Goal: Browse casually

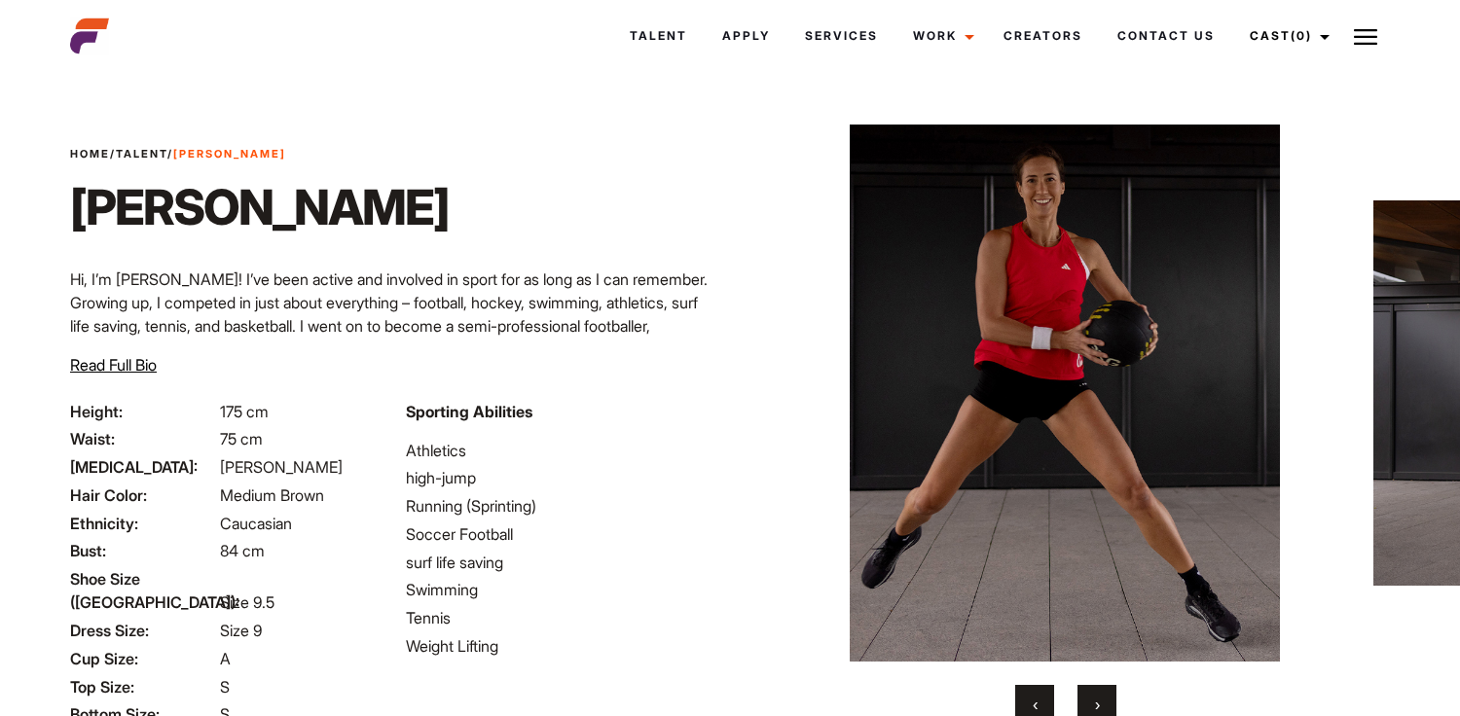
scroll to position [12, 0]
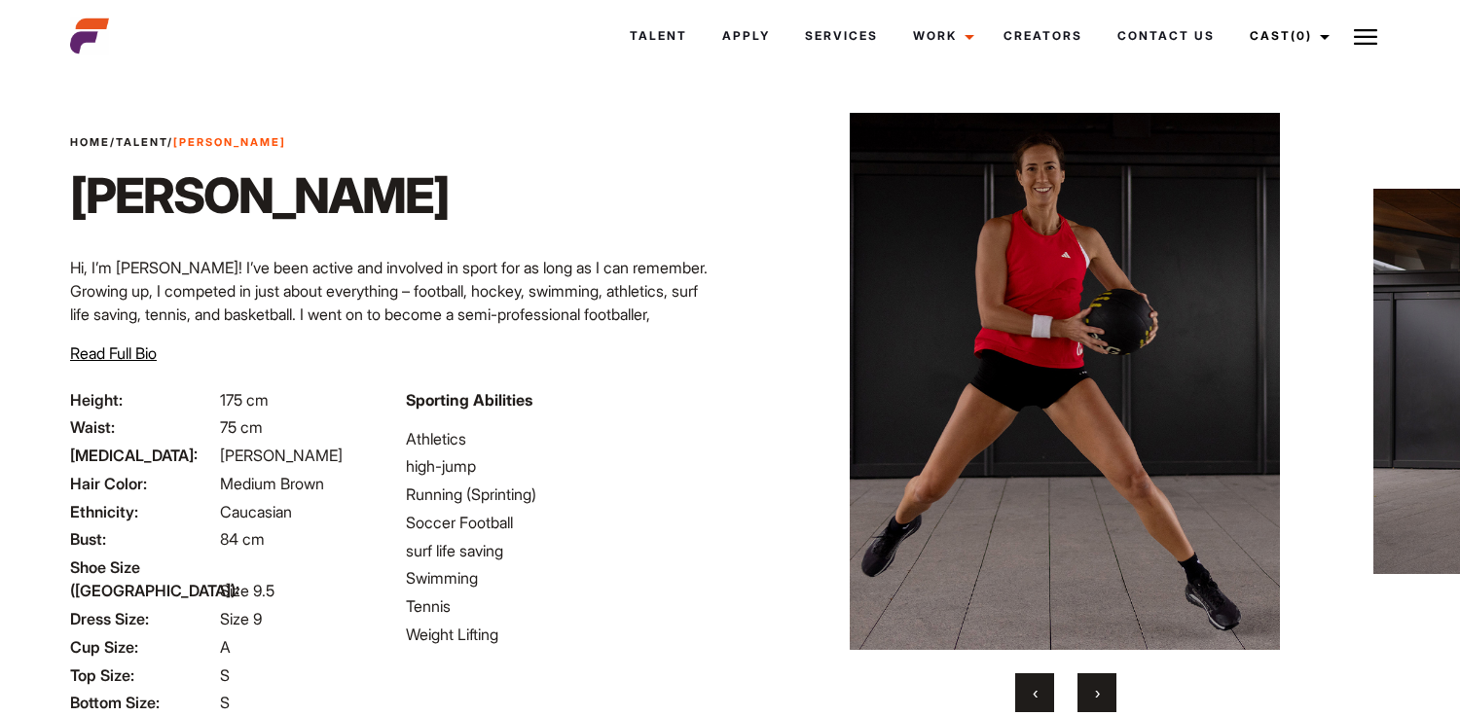
click at [1087, 696] on button "›" at bounding box center [1097, 693] width 39 height 39
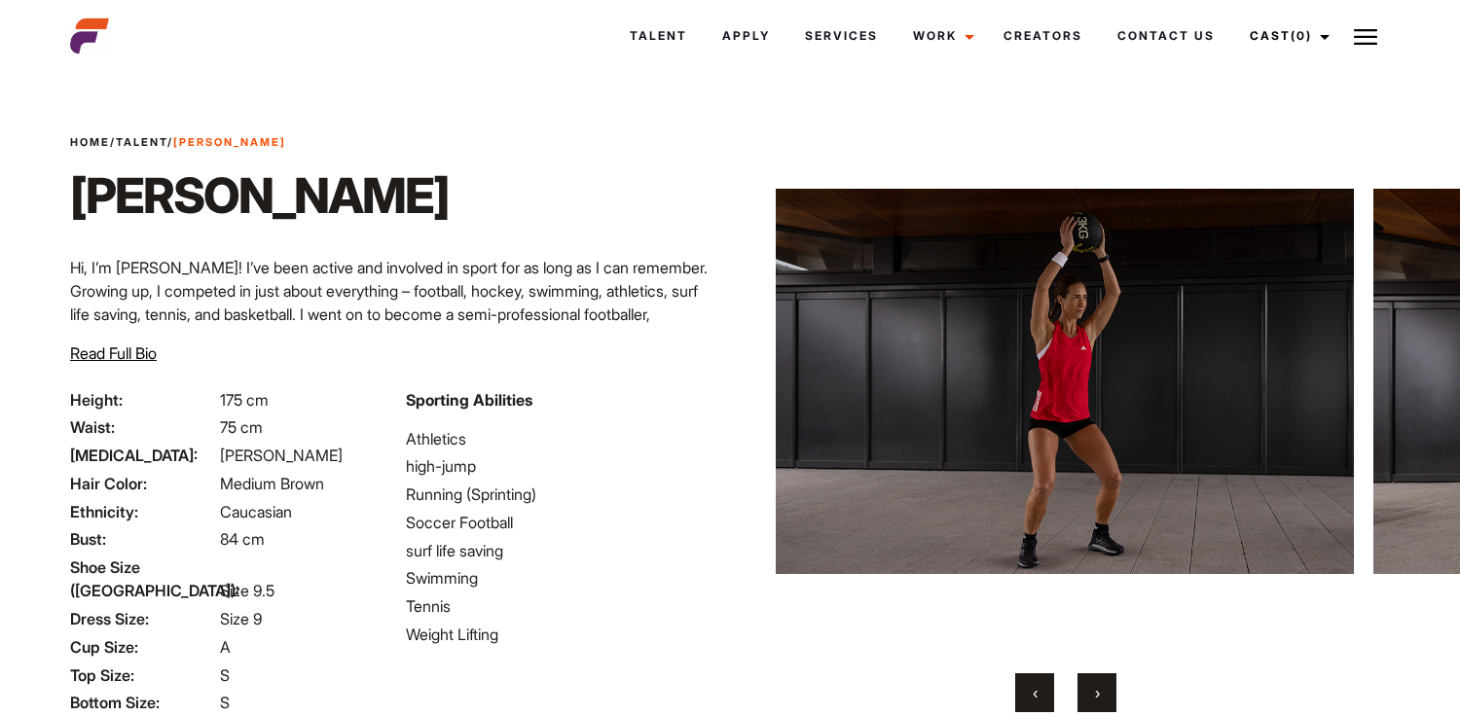
click at [1087, 696] on button "›" at bounding box center [1097, 693] width 39 height 39
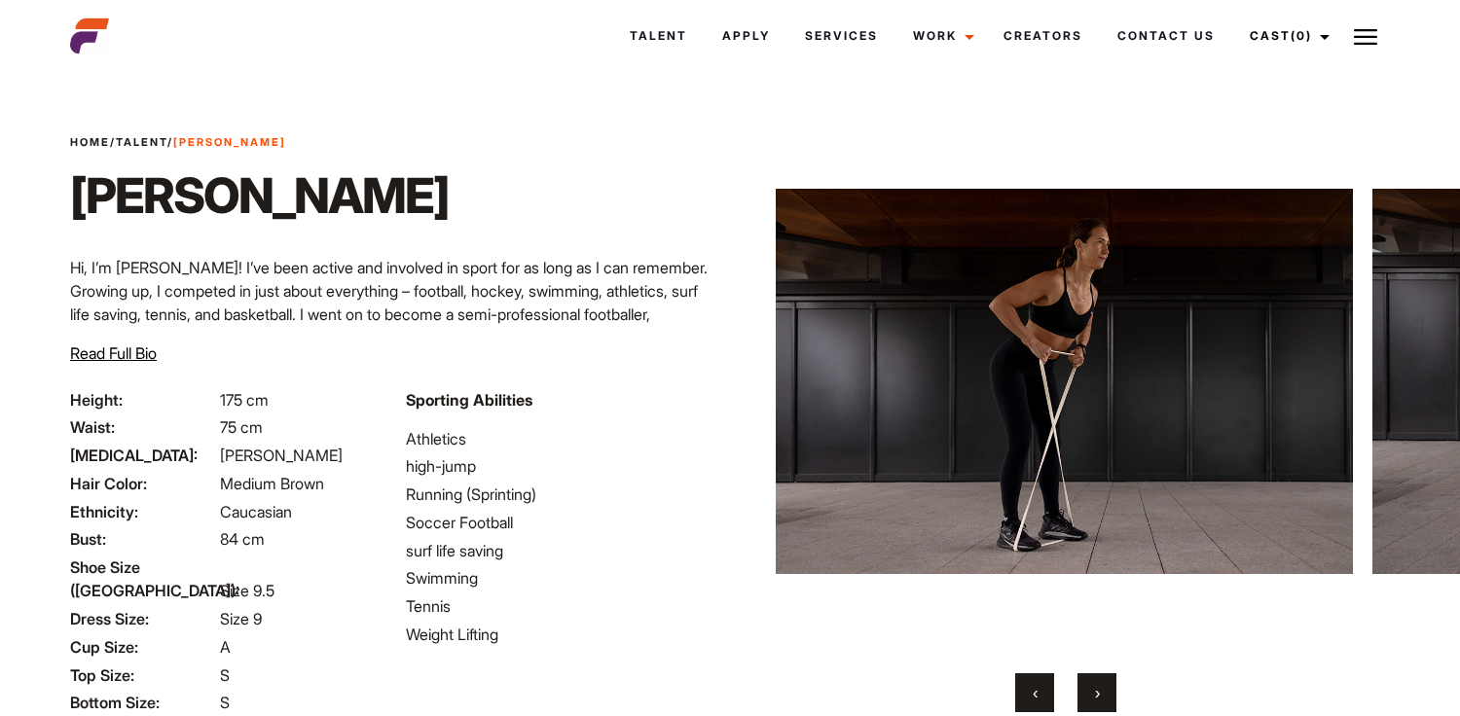
click at [1087, 696] on button "›" at bounding box center [1097, 693] width 39 height 39
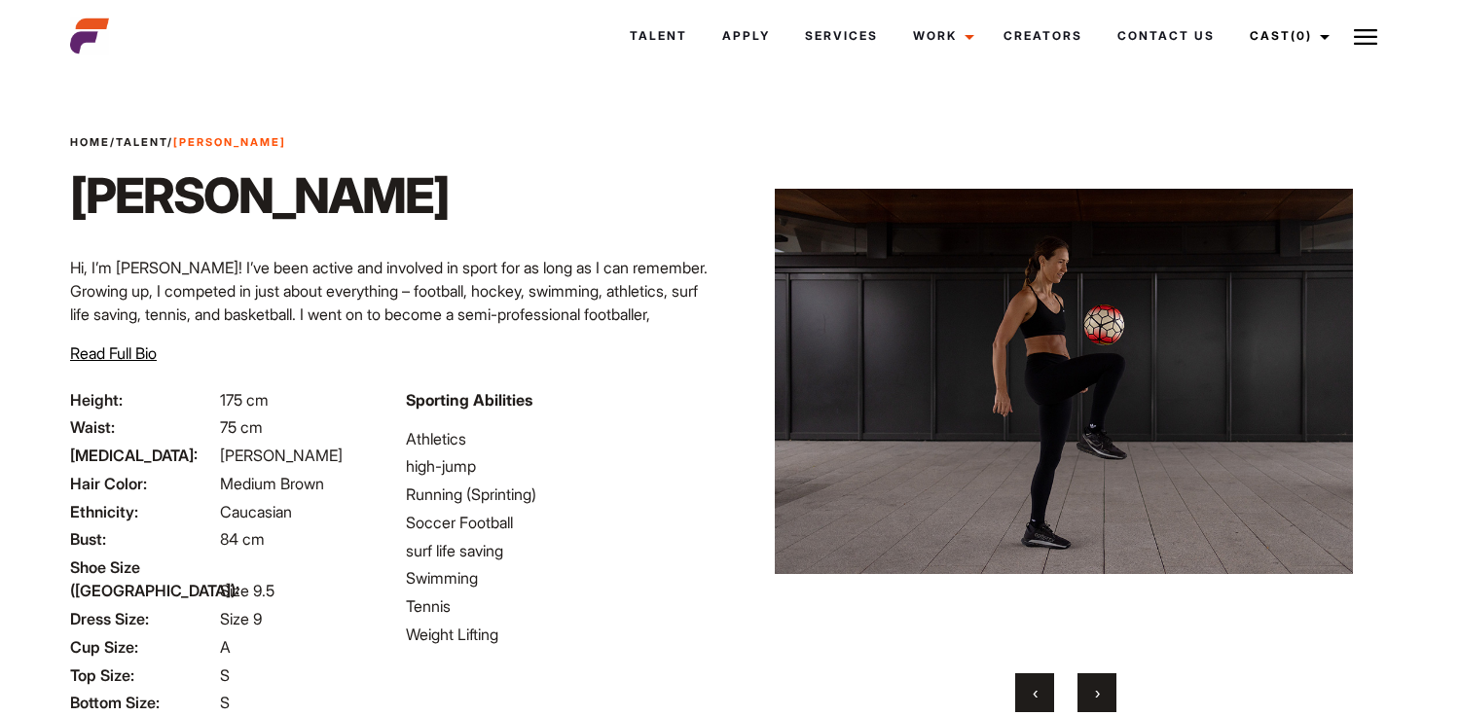
click at [1087, 696] on button "›" at bounding box center [1097, 693] width 39 height 39
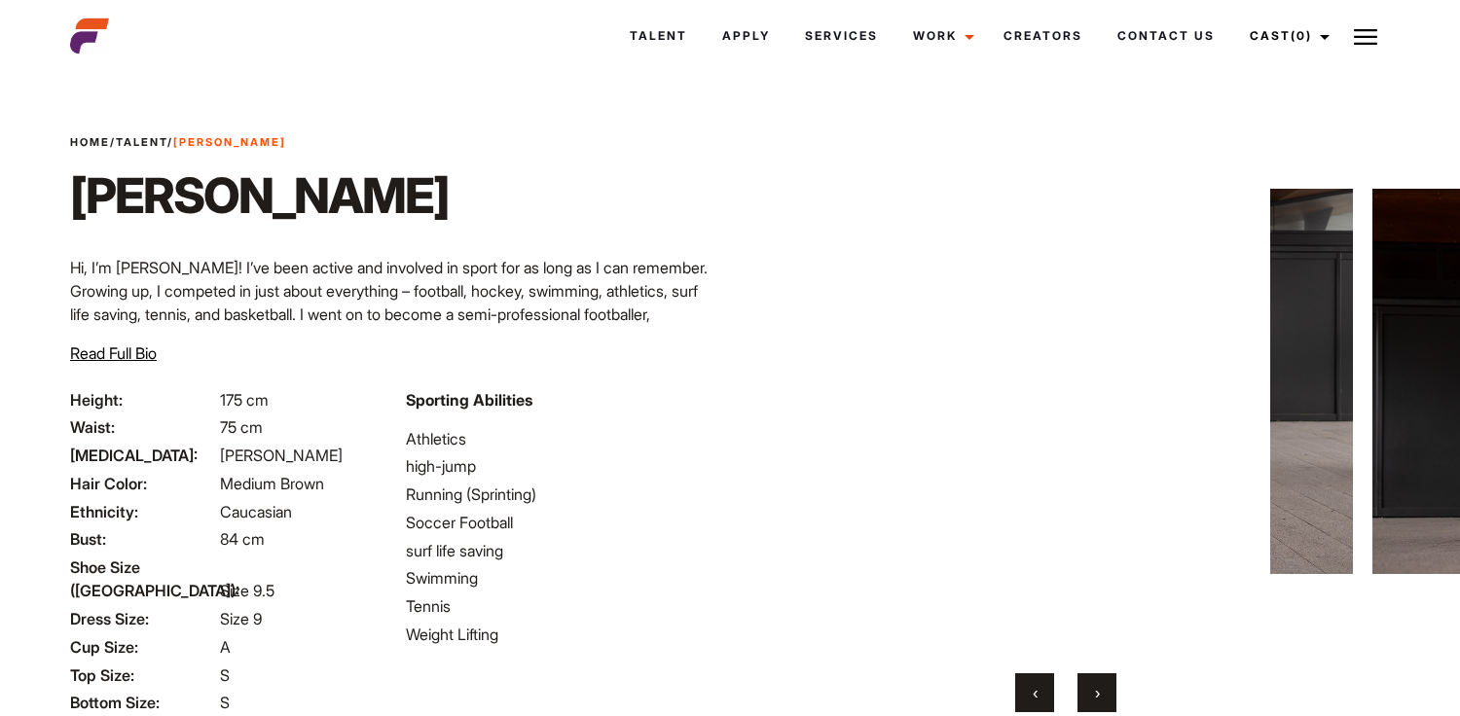
click at [1087, 696] on button "›" at bounding box center [1097, 693] width 39 height 39
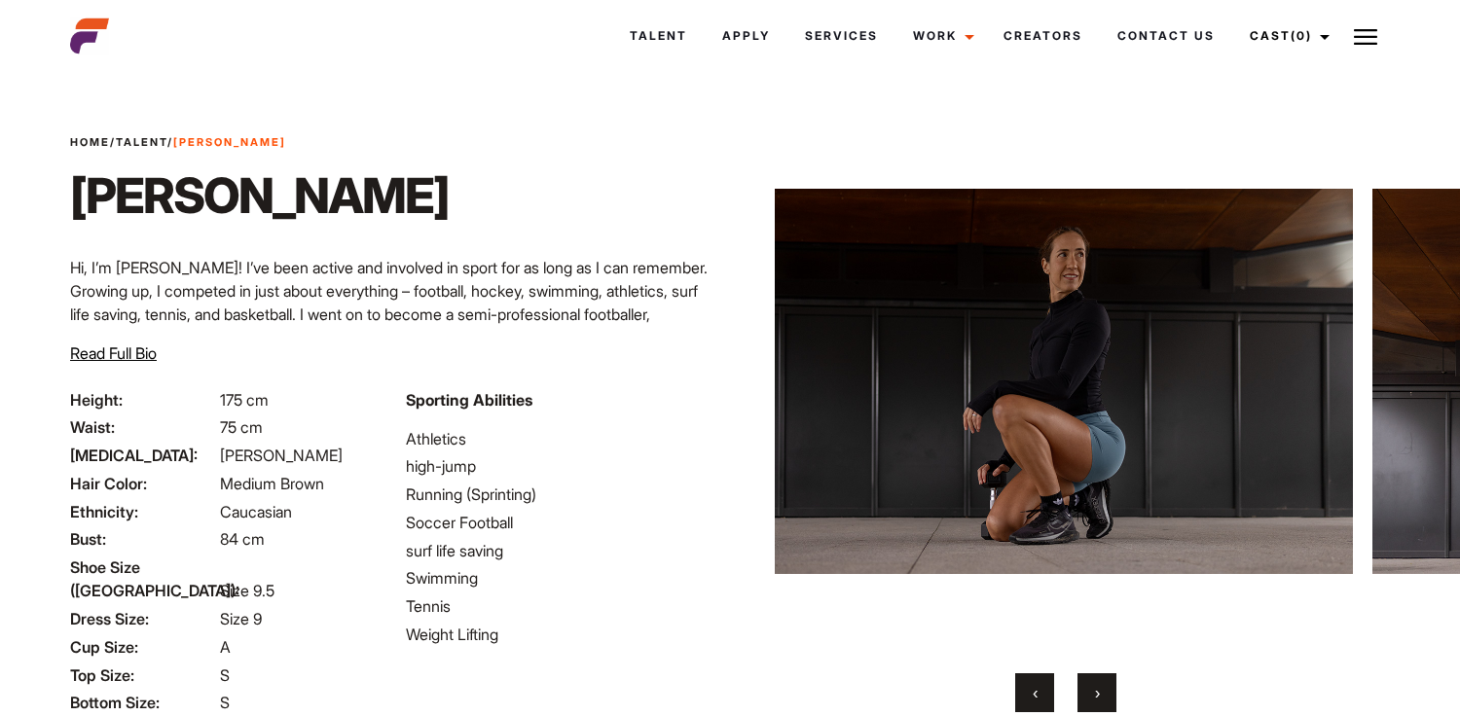
click at [1087, 696] on button "›" at bounding box center [1097, 693] width 39 height 39
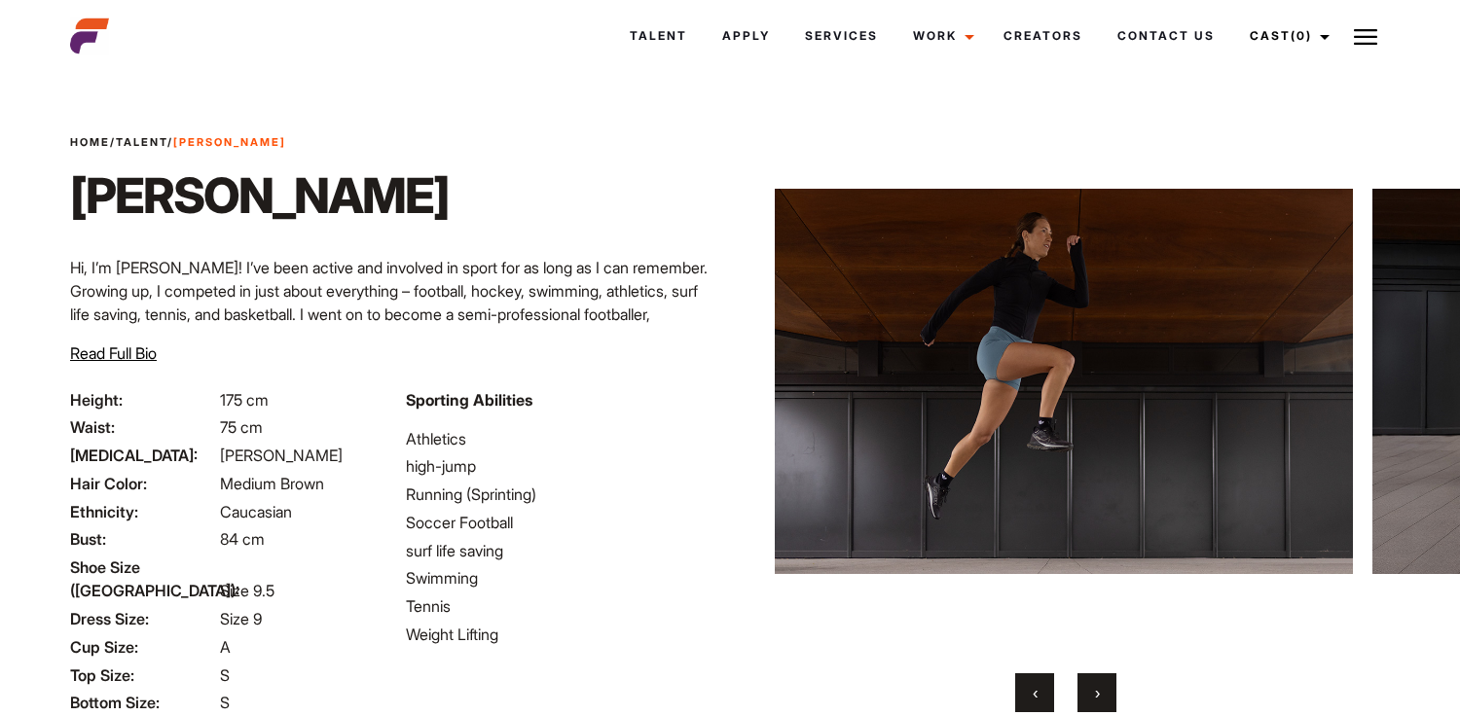
click at [1087, 696] on button "›" at bounding box center [1097, 693] width 39 height 39
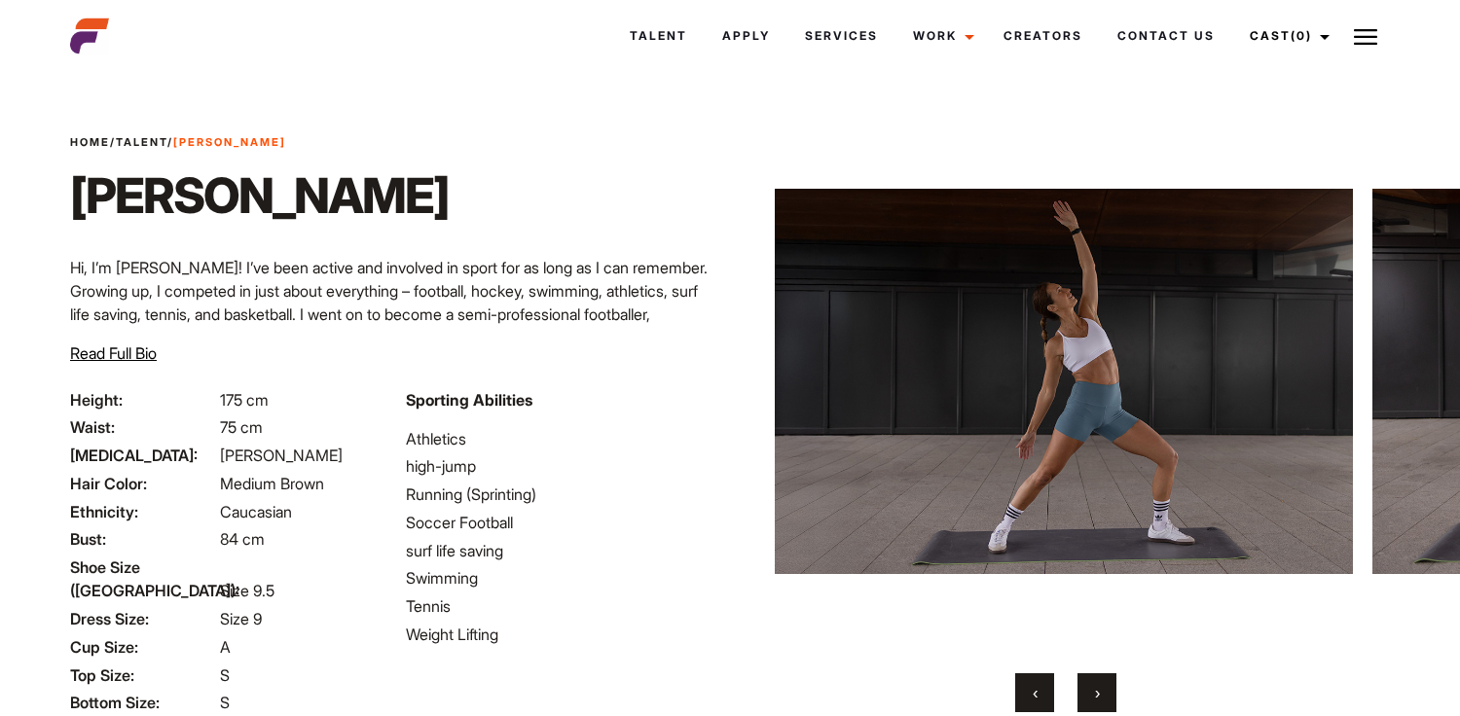
click at [1037, 689] on span "‹" at bounding box center [1035, 692] width 5 height 19
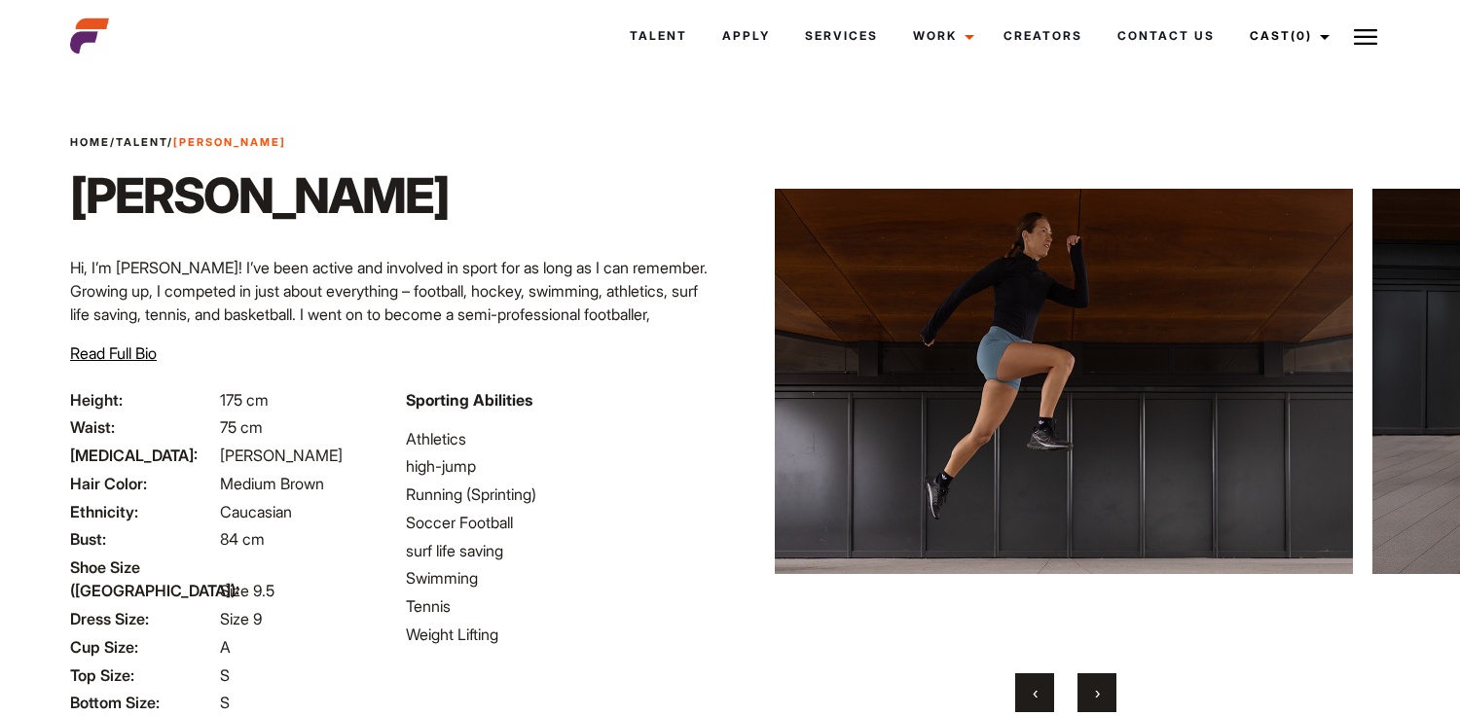
click at [1099, 693] on span "›" at bounding box center [1097, 692] width 5 height 19
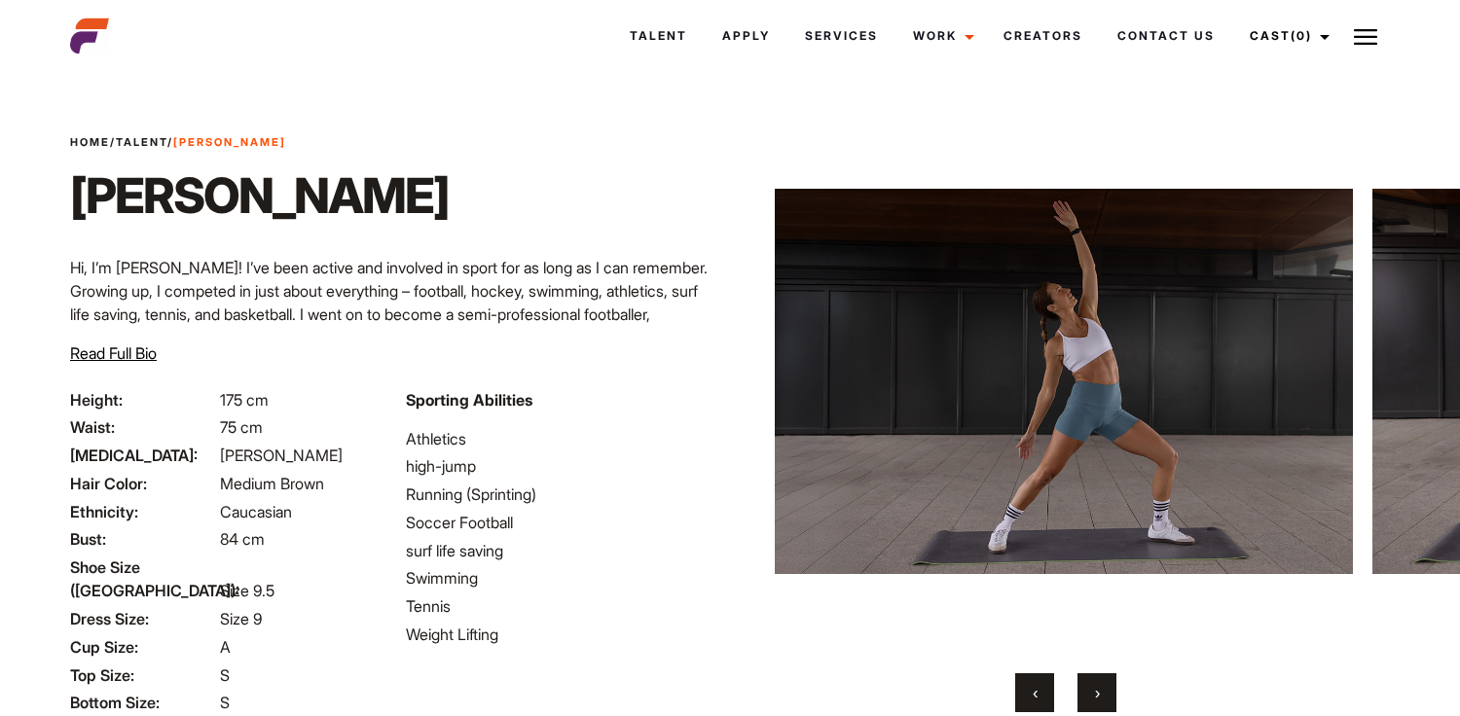
click at [1099, 693] on span "›" at bounding box center [1097, 692] width 5 height 19
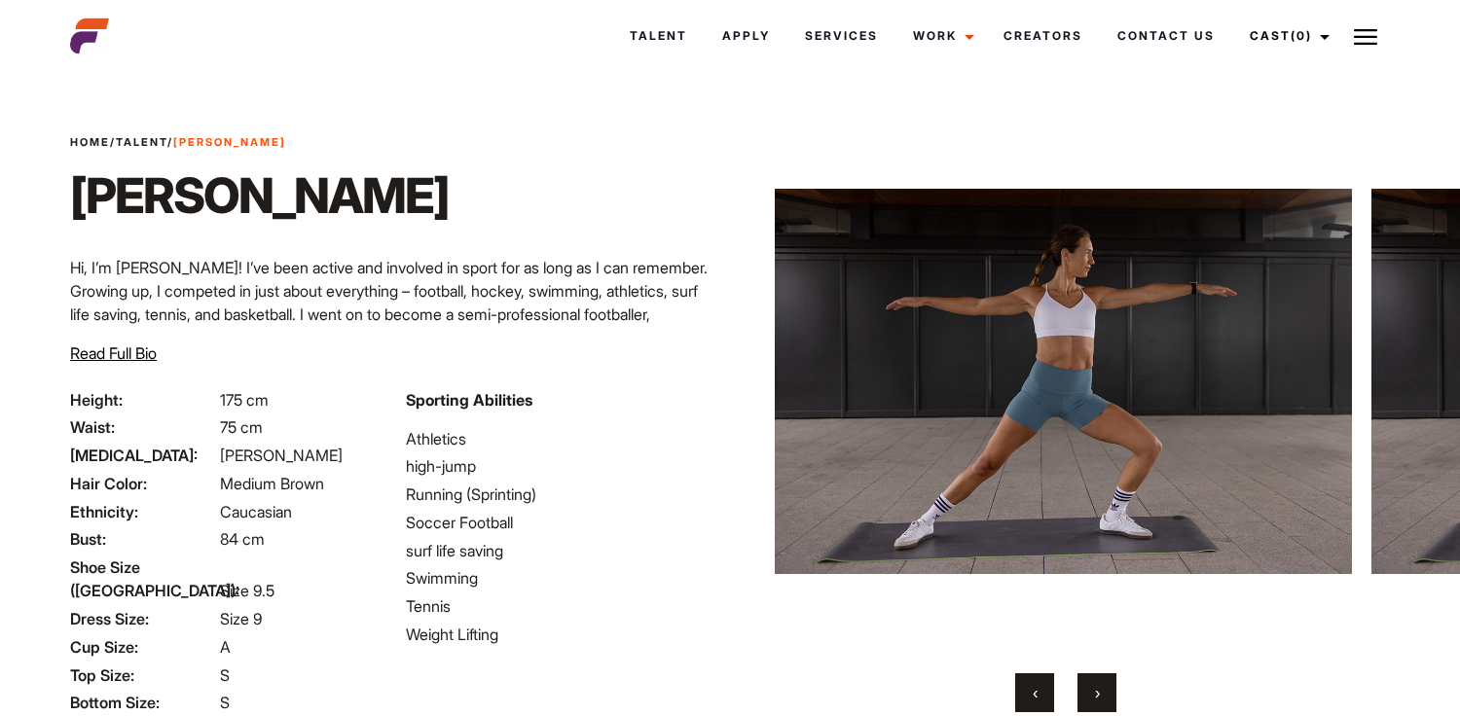
click at [1099, 693] on span "›" at bounding box center [1097, 692] width 5 height 19
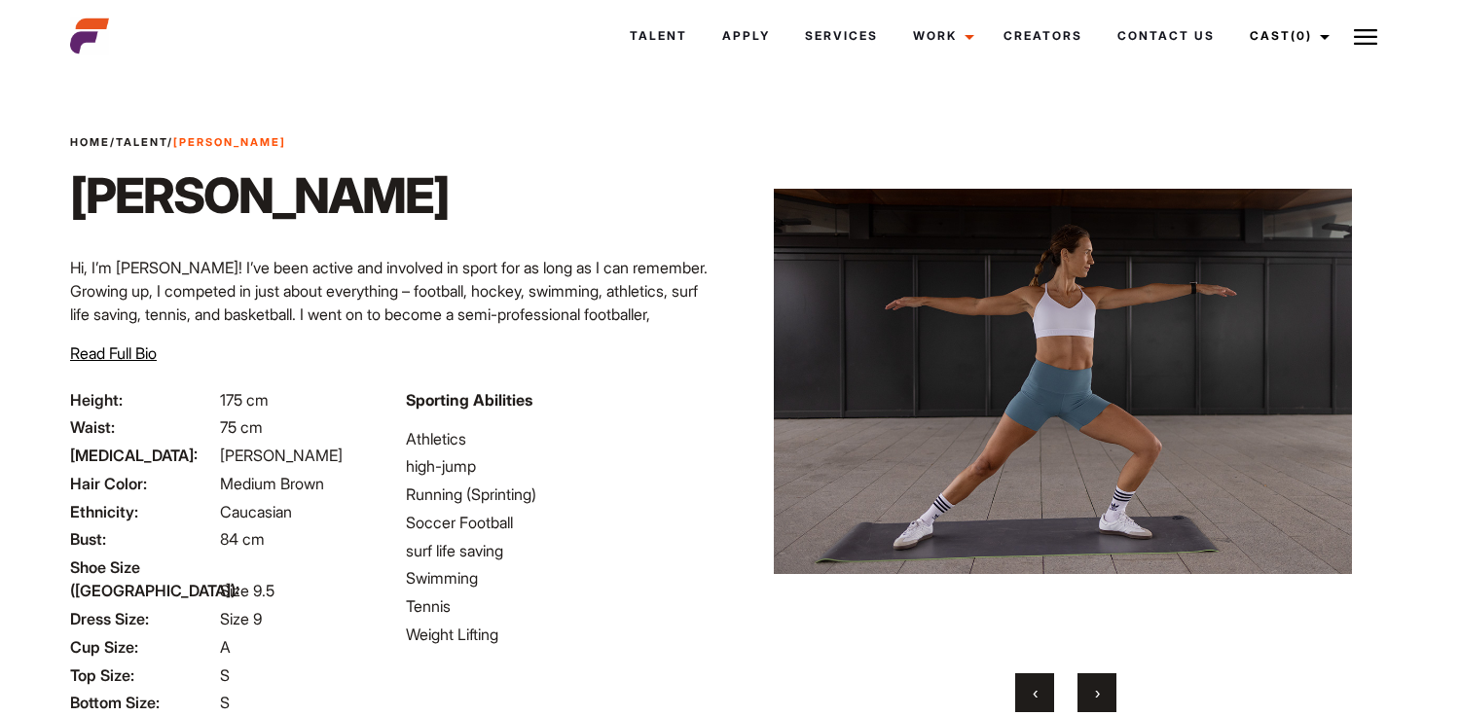
click at [1099, 693] on span "›" at bounding box center [1097, 692] width 5 height 19
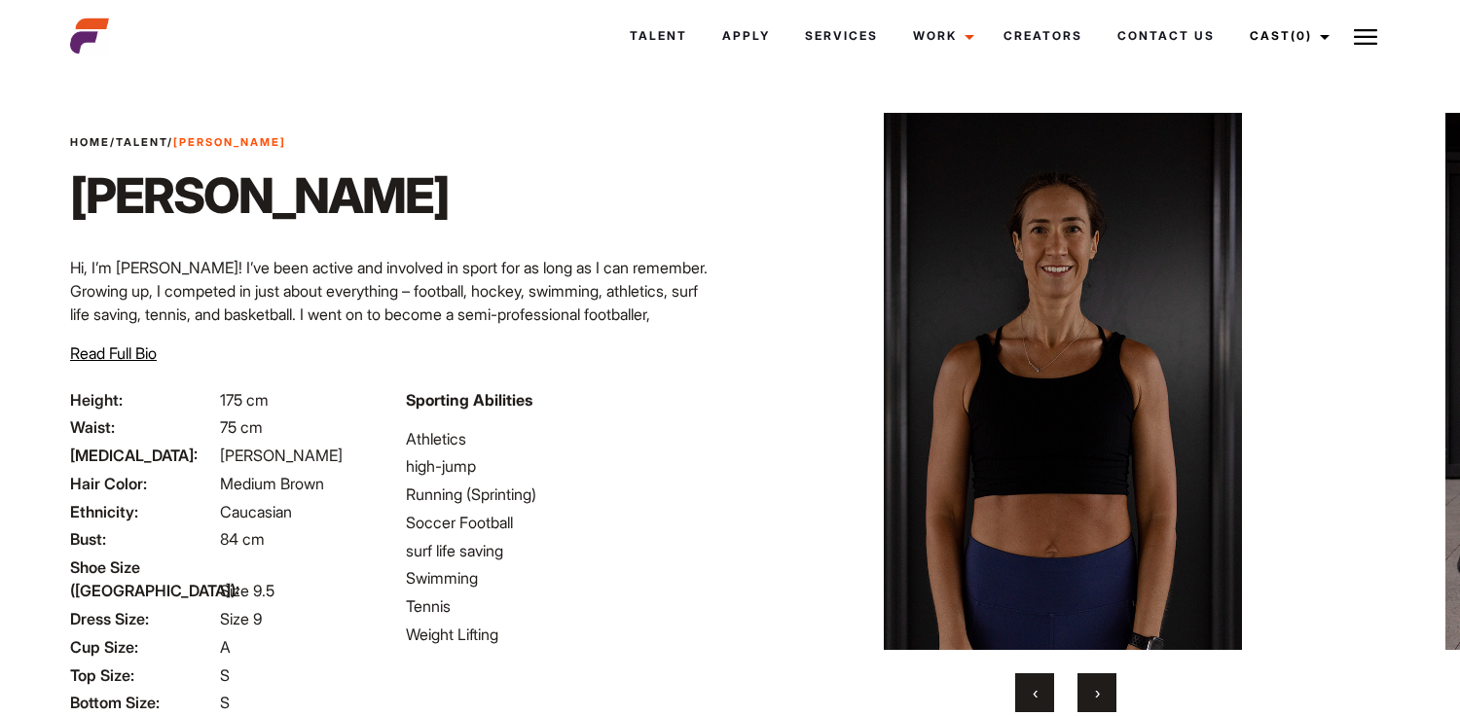
click at [1099, 693] on span "›" at bounding box center [1097, 692] width 5 height 19
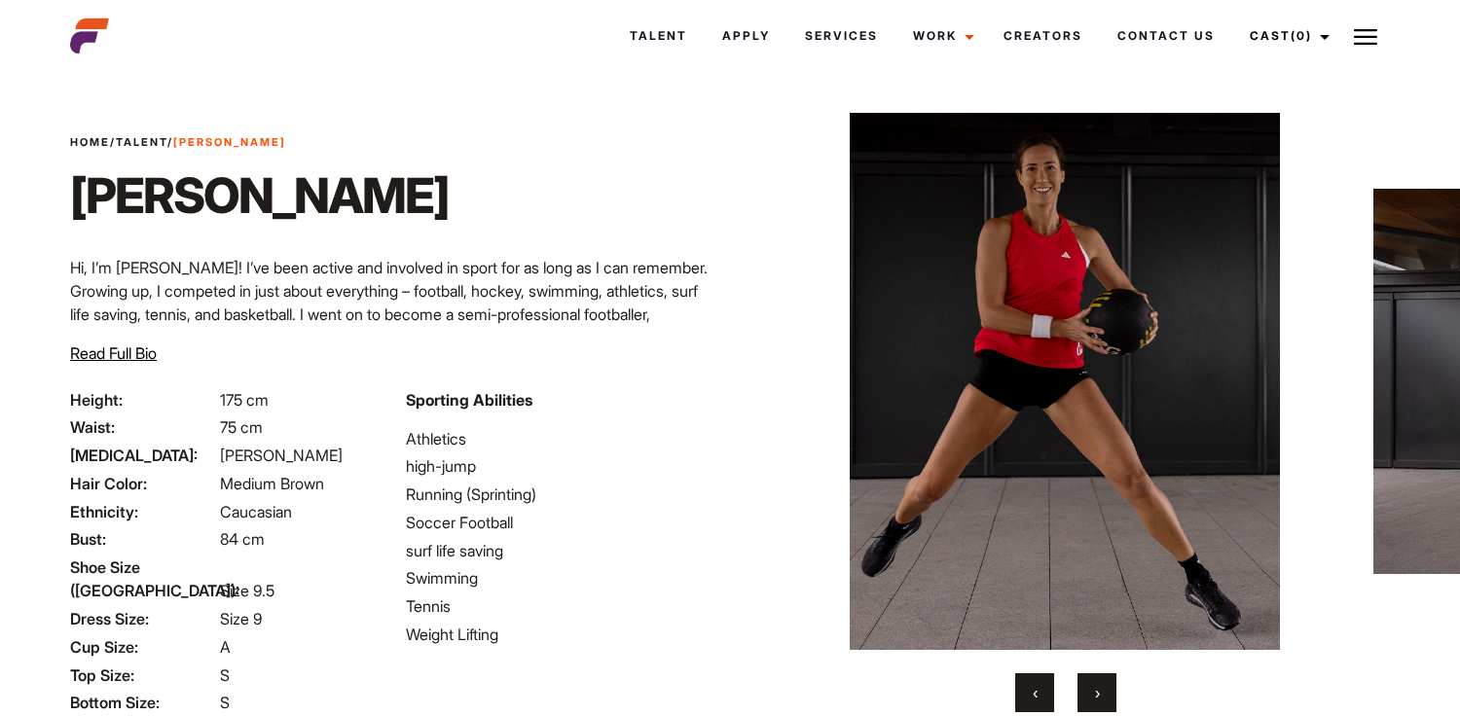
click at [1099, 693] on span "›" at bounding box center [1097, 692] width 5 height 19
